Goal: Ask a question

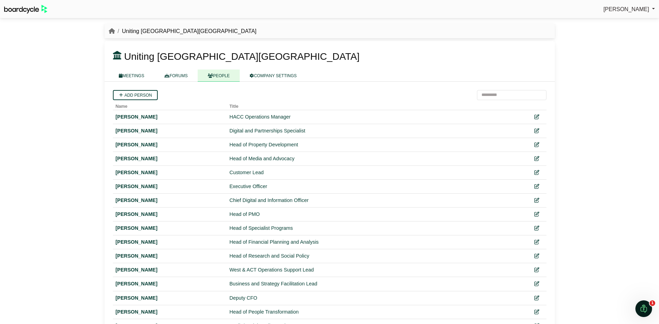
click at [130, 75] on link "MEETINGS" at bounding box center [132, 76] width 46 height 12
click at [133, 77] on link "MEETINGS" at bounding box center [132, 76] width 46 height 12
click at [60, 84] on div "Simone Ingersoll Sign Out Uniting NSW.ACT Uniting NSW.ACT" at bounding box center [329, 162] width 659 height 324
click at [27, 9] on img at bounding box center [25, 9] width 43 height 9
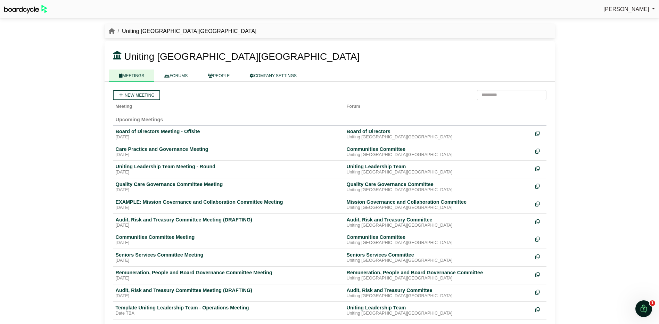
click at [177, 74] on link "FORUMS" at bounding box center [175, 76] width 43 height 12
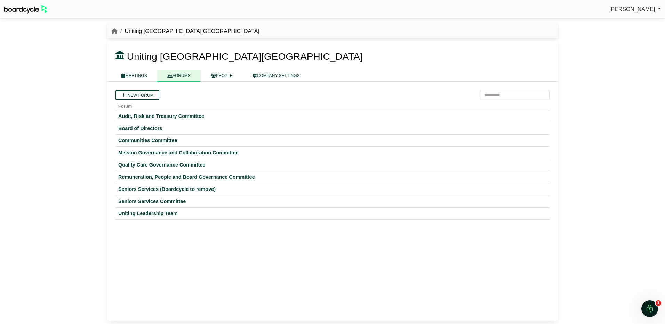
click at [143, 212] on div "Uniting Leadership Team" at bounding box center [332, 213] width 428 height 6
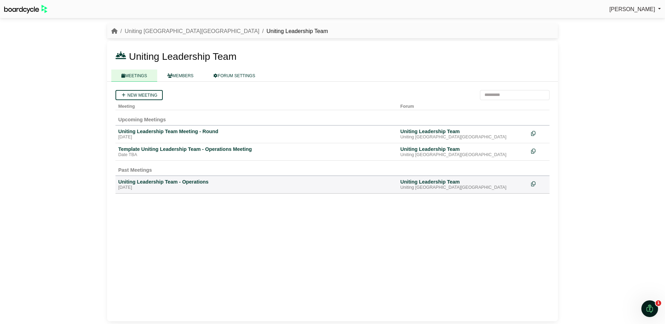
click at [171, 129] on div "Uniting Leadership Team Meeting - Round" at bounding box center [256, 131] width 276 height 6
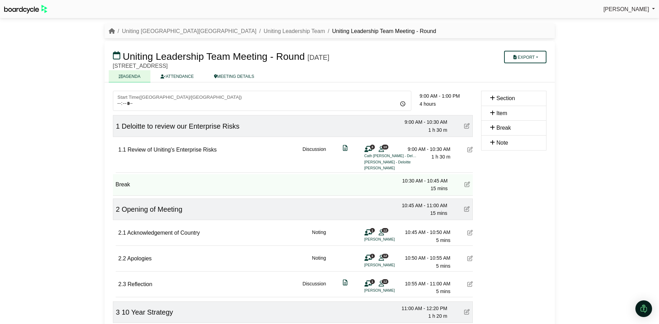
click at [180, 75] on link "ATTENDANCE" at bounding box center [176, 76] width 53 height 12
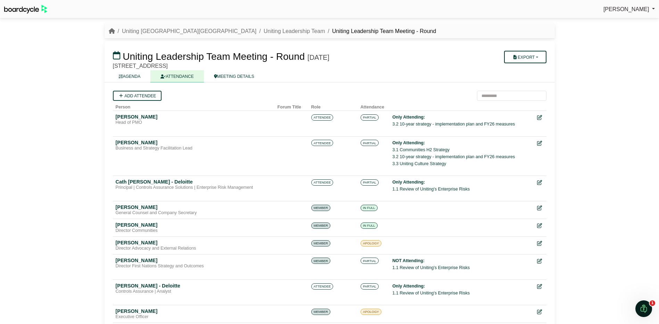
click at [532, 58] on button "Export" at bounding box center [525, 57] width 42 height 13
click at [536, 71] on link "Agenda" at bounding box center [534, 69] width 60 height 10
click at [617, 103] on div "Simone Ingersoll Sign Out Uniting NSW.ACT Uniting Leadership Team Uniting Leade…" at bounding box center [329, 162] width 659 height 324
click at [538, 260] on icon at bounding box center [539, 261] width 5 height 5
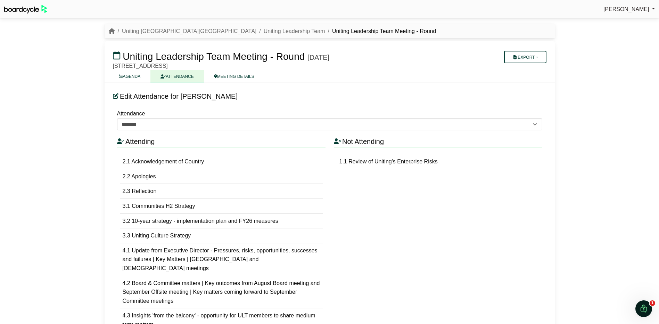
click at [134, 76] on link "AGENDA" at bounding box center [130, 76] width 42 height 12
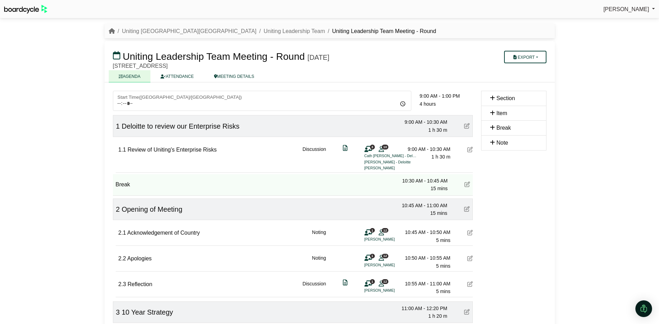
click at [180, 75] on link "ATTENDANCE" at bounding box center [176, 76] width 53 height 12
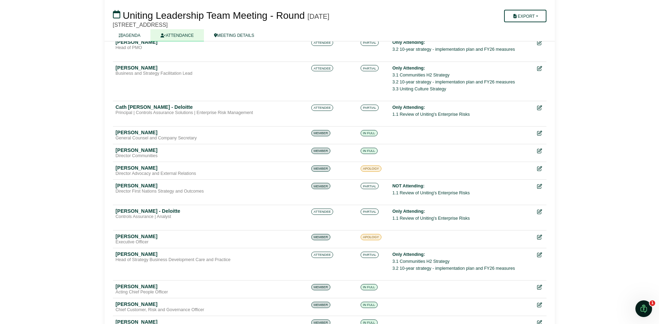
scroll to position [139, 0]
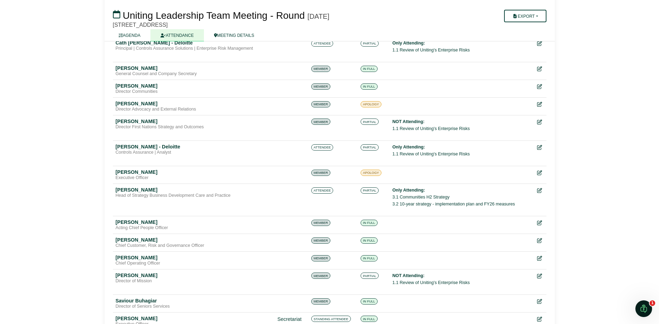
click at [130, 34] on link "AGENDA" at bounding box center [130, 35] width 42 height 12
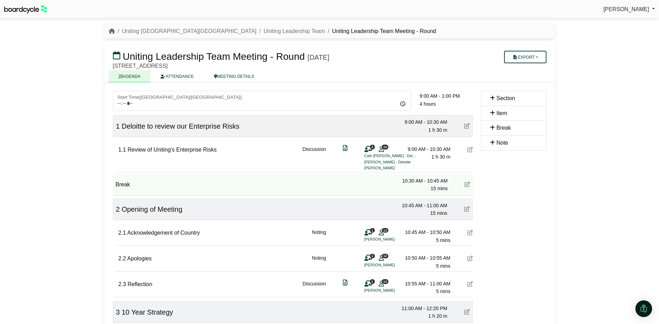
click at [643, 309] on img "Open Intercom Messenger" at bounding box center [644, 308] width 8 height 8
click at [642, 307] on icon "Open Intercom Messenger" at bounding box center [643, 308] width 11 height 11
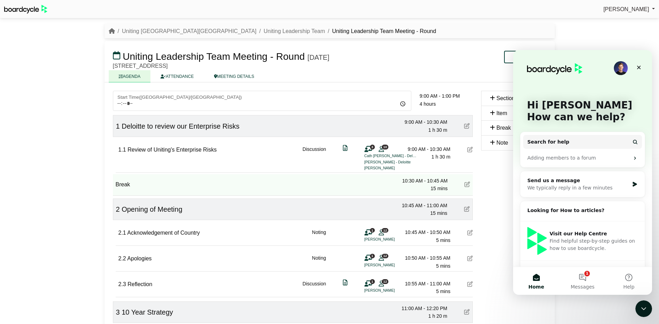
click at [546, 186] on div "We typically reply in a few minutes" at bounding box center [579, 187] width 102 height 7
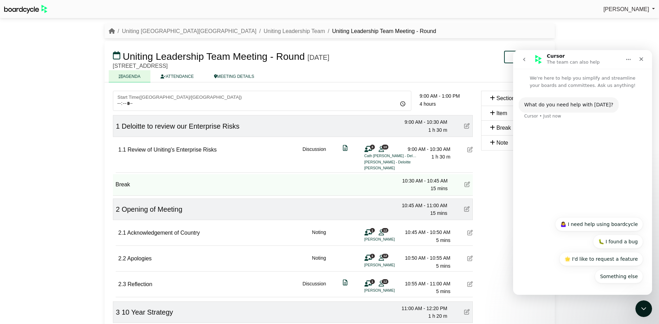
click at [546, 124] on div "What do you need help with today? Cursor • Just now" at bounding box center [583, 112] width 128 height 31
click at [622, 278] on button "Something else" at bounding box center [619, 276] width 48 height 14
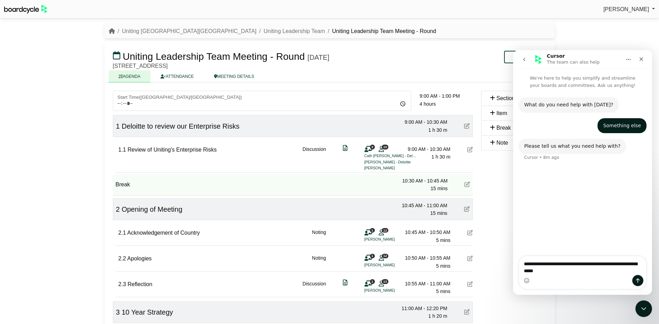
type textarea "**********"
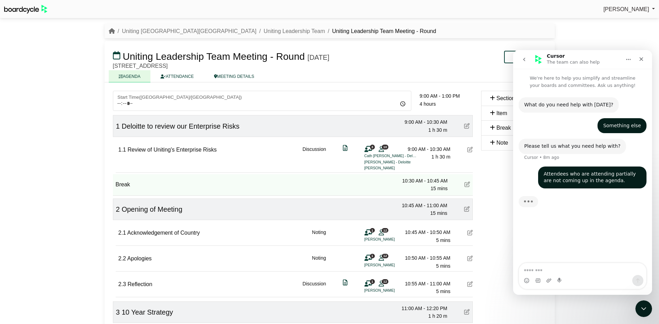
click at [561, 269] on textarea "Message…" at bounding box center [582, 269] width 127 height 12
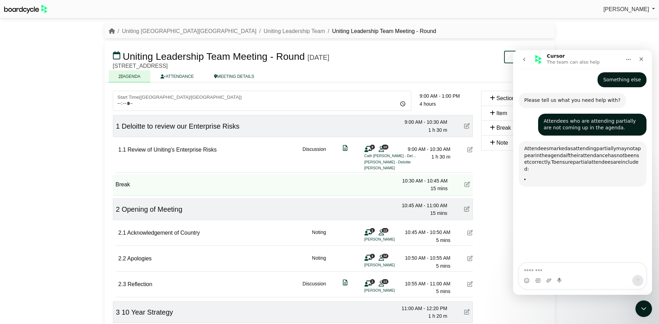
scroll to position [92, 0]
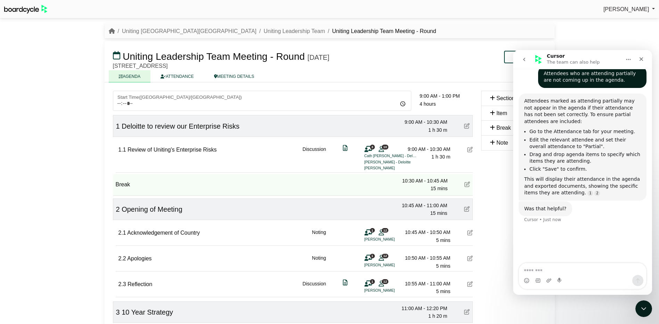
click at [555, 132] on li "Go to the Attendance tab for your meeting." at bounding box center [586, 131] width 112 height 7
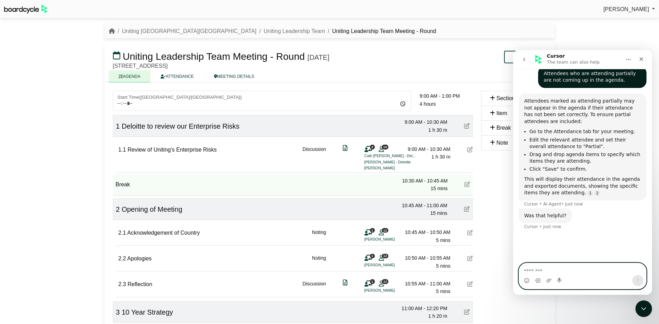
drag, startPoint x: 544, startPoint y: 270, endPoint x: 606, endPoint y: 266, distance: 62.0
click at [544, 269] on textarea "Message…" at bounding box center [582, 269] width 127 height 12
type textarea "**********"
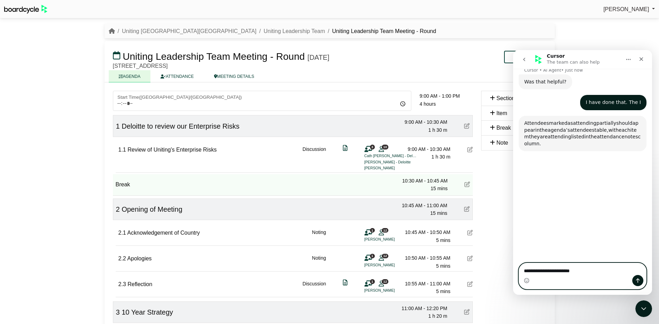
scroll to position [255, 0]
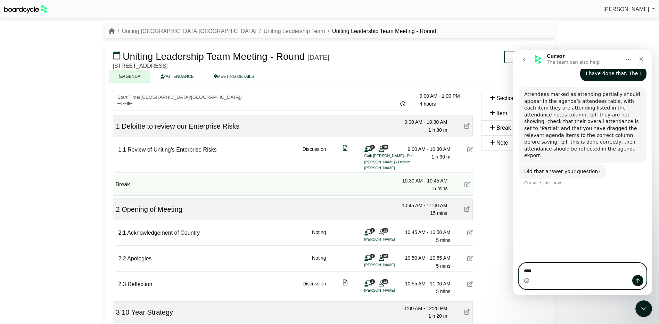
type textarea "*"
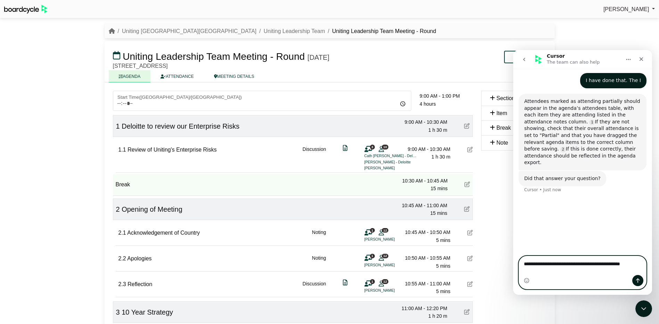
scroll to position [248, 0]
type textarea "**********"
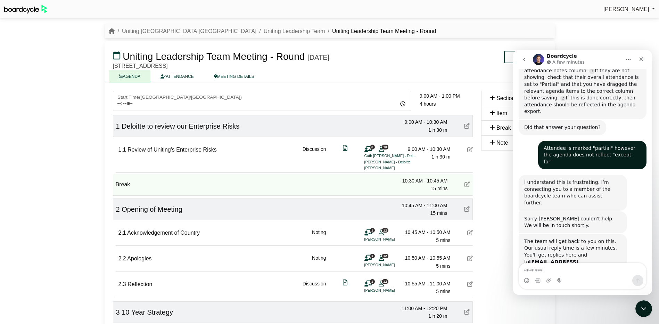
scroll to position [301, 0]
click at [185, 75] on body "Simone Ingersoll Sign Out Uniting NSW.ACT Uniting Leadership Team Uniting Leade…" at bounding box center [329, 162] width 659 height 324
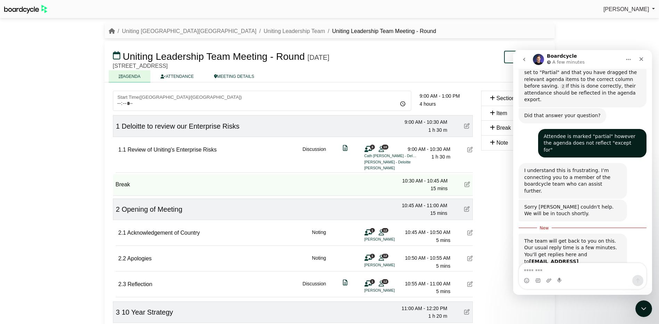
scroll to position [305, 0]
click at [175, 77] on link "ATTENDANCE" at bounding box center [176, 76] width 53 height 12
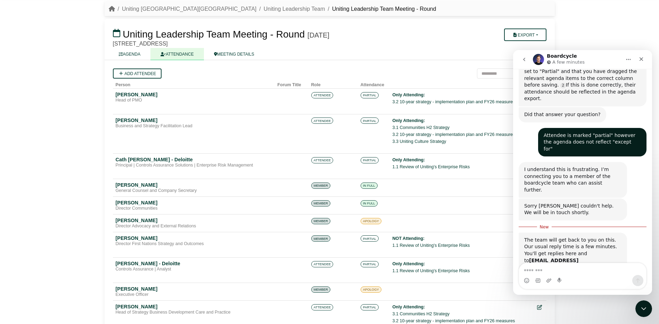
scroll to position [70, 0]
